Goal: Find specific page/section: Find specific page/section

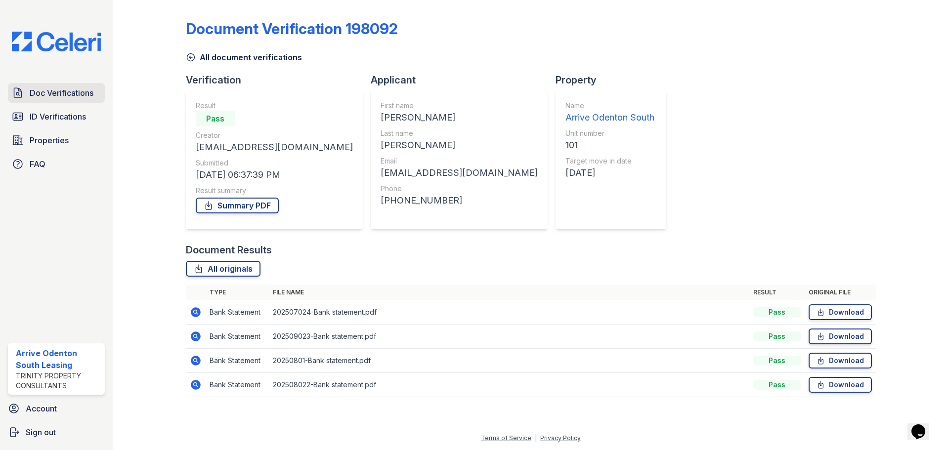
click at [59, 97] on span "Doc Verifications" at bounding box center [62, 93] width 64 height 12
click at [50, 120] on span "ID Verifications" at bounding box center [58, 117] width 56 height 12
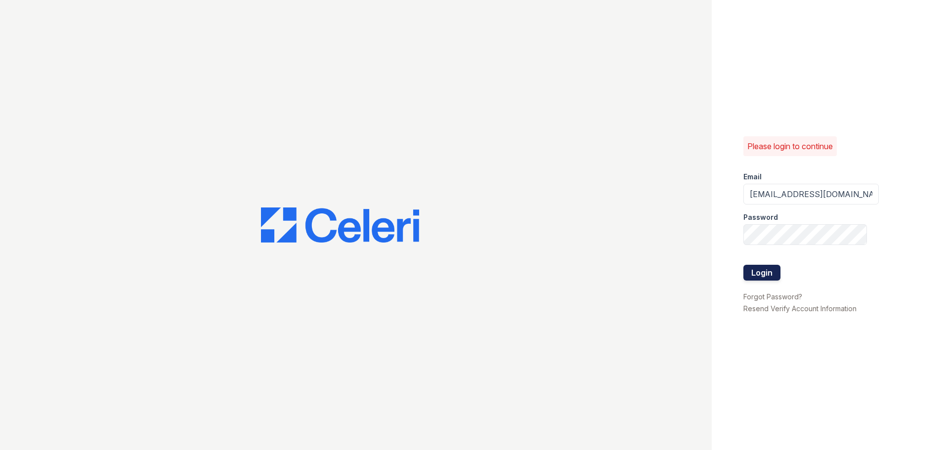
click at [757, 270] on button "Login" at bounding box center [761, 273] width 37 height 16
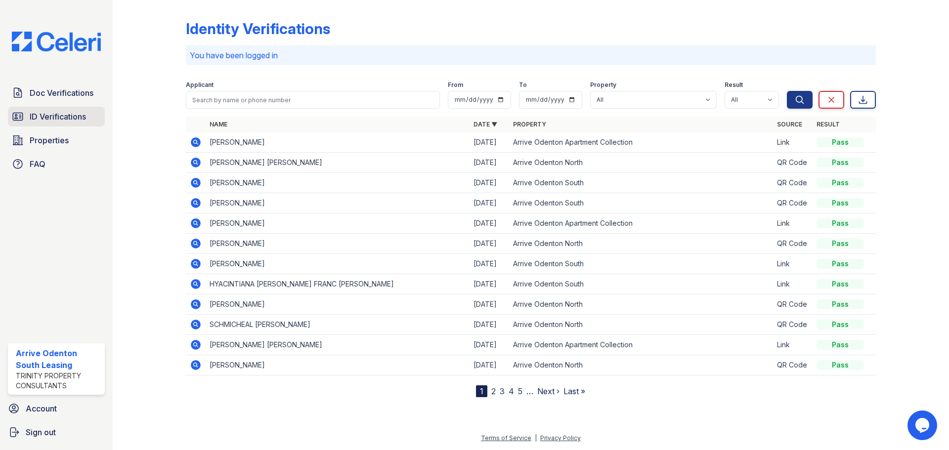
click at [72, 126] on link "ID Verifications" at bounding box center [56, 117] width 97 height 20
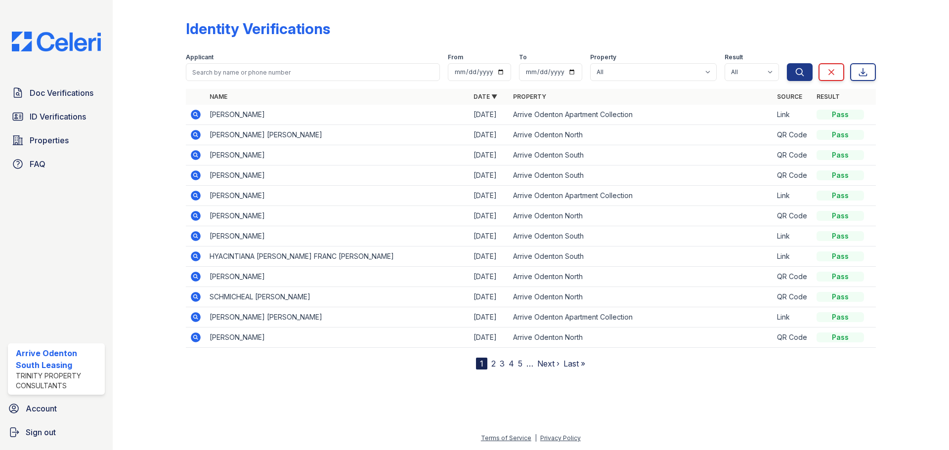
click at [76, 120] on span "ID Verifications" at bounding box center [58, 117] width 56 height 12
